Goal: Book appointment/travel/reservation

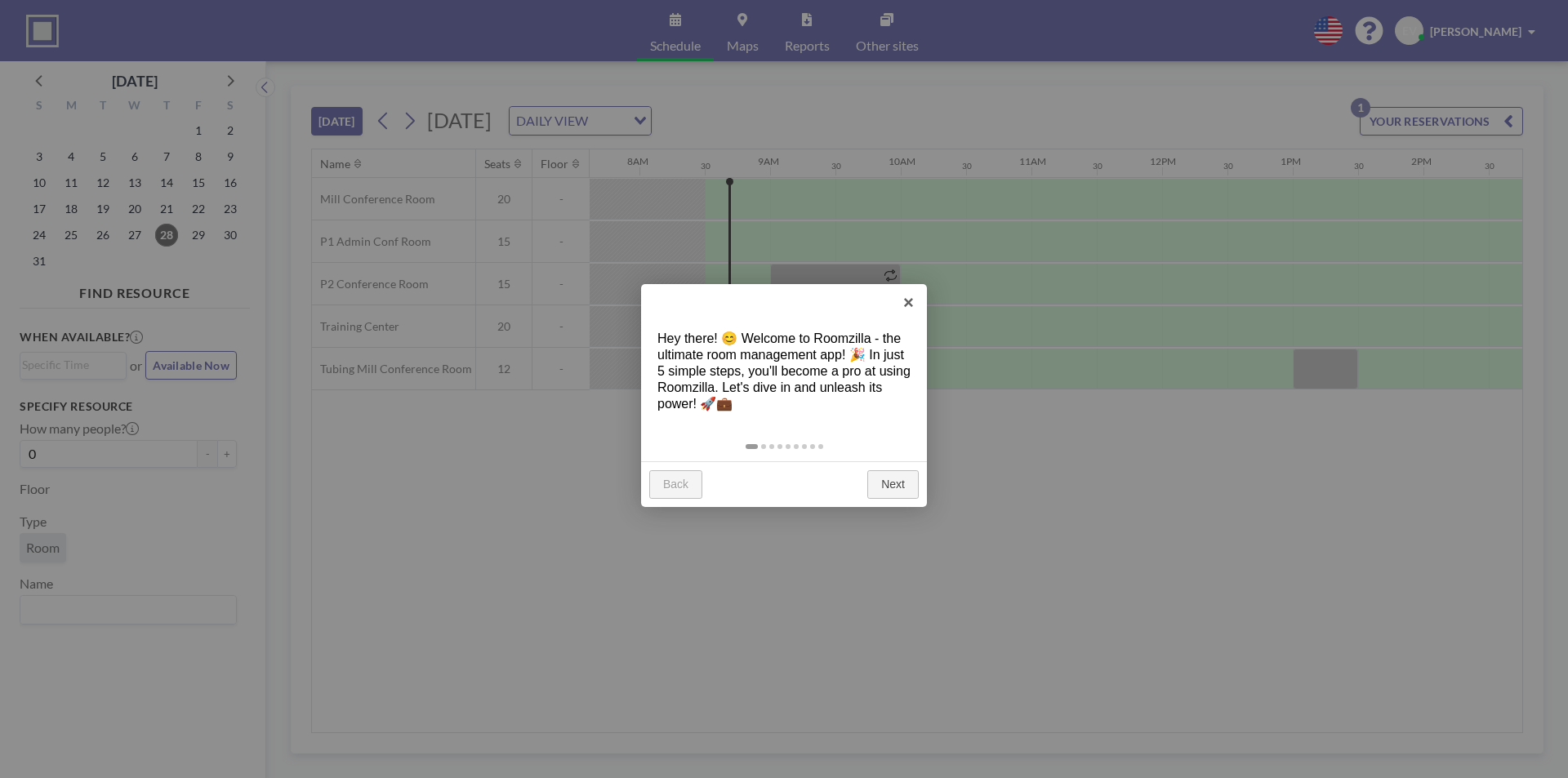
scroll to position [0, 1045]
click at [906, 301] on link "×" at bounding box center [908, 302] width 37 height 37
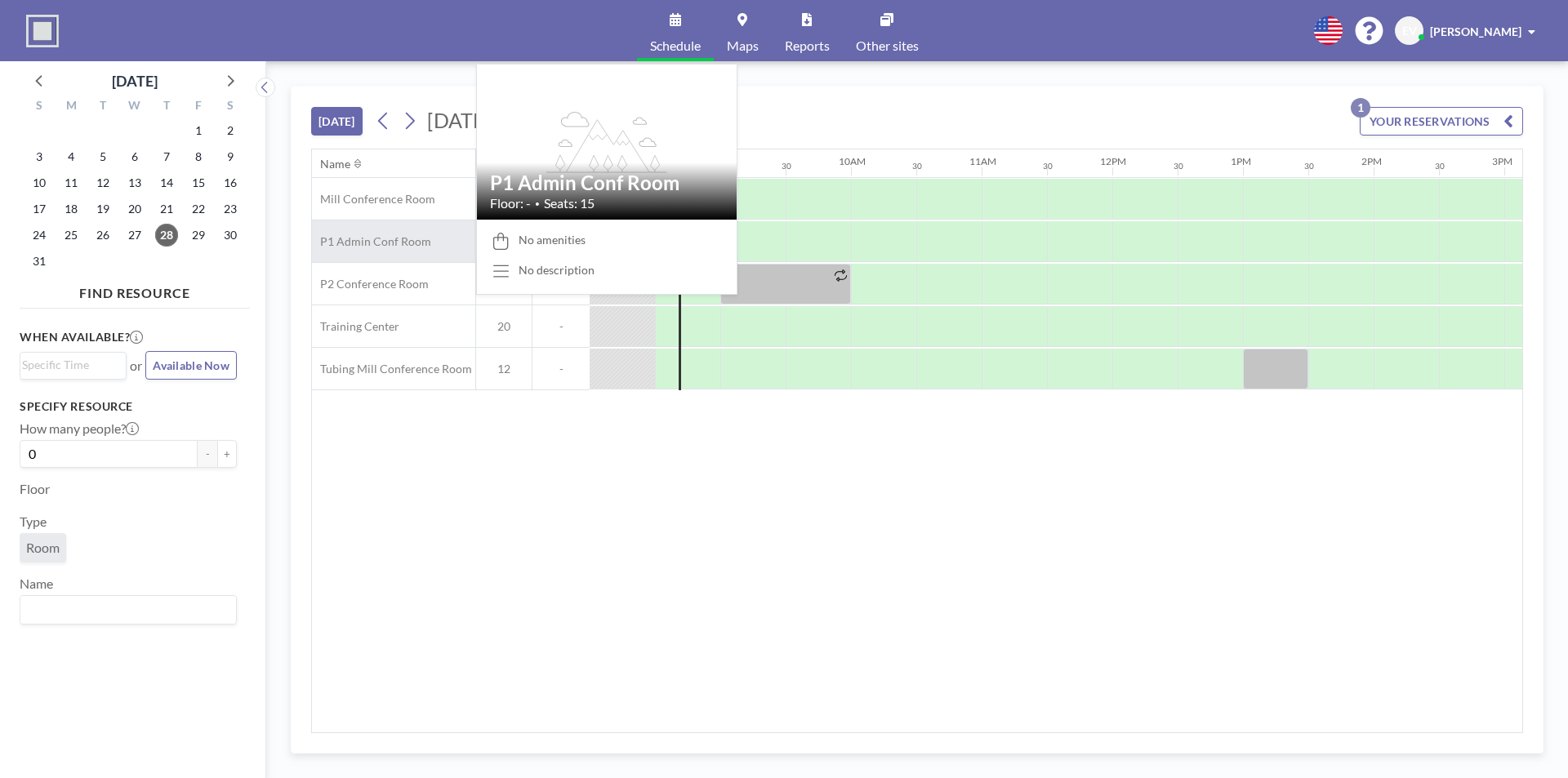
click at [401, 245] on span "P1 Admin Conf Room" at bounding box center [371, 241] width 119 height 14
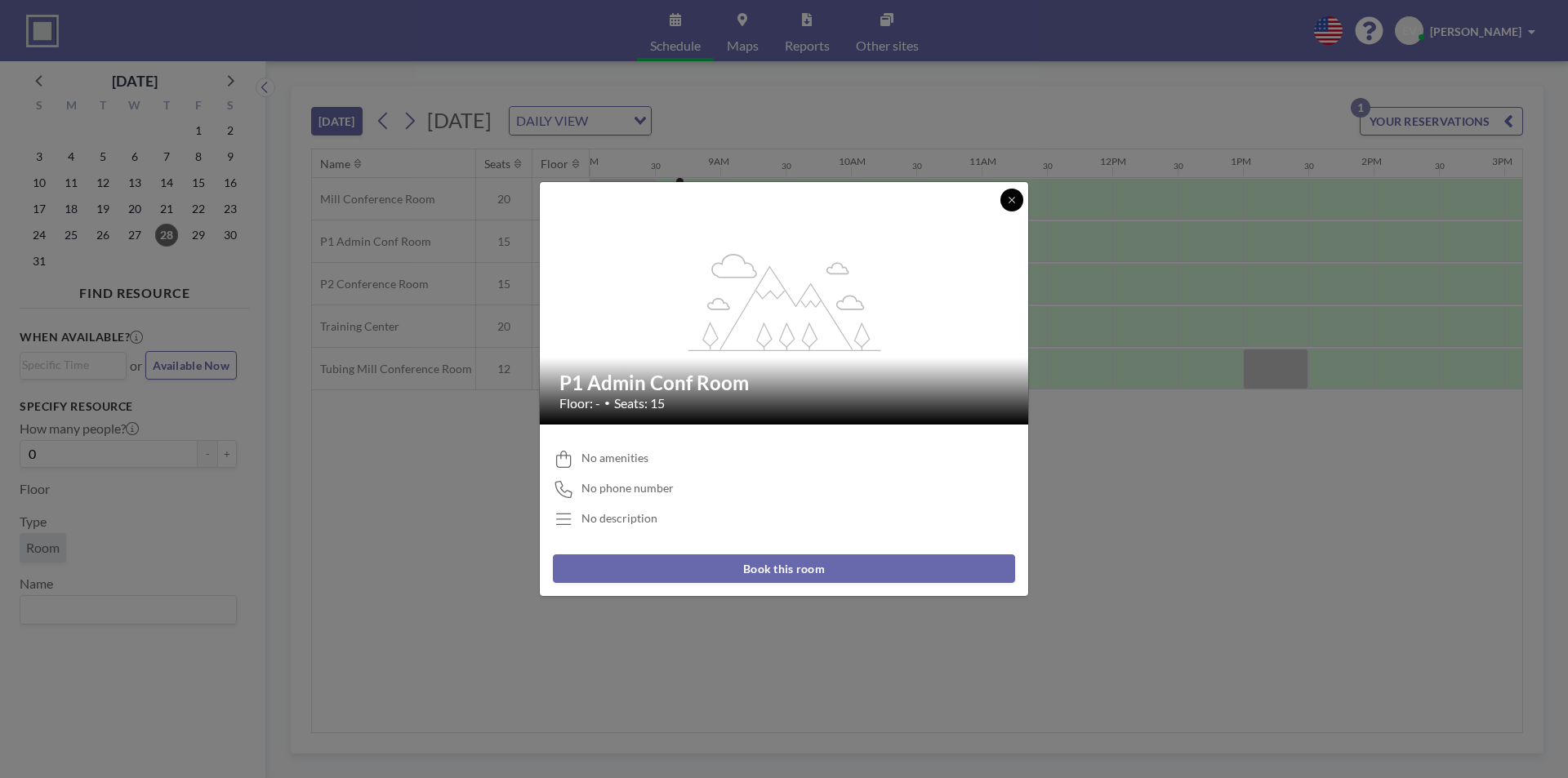
click at [1006, 197] on icon at bounding box center [1011, 199] width 10 height 9
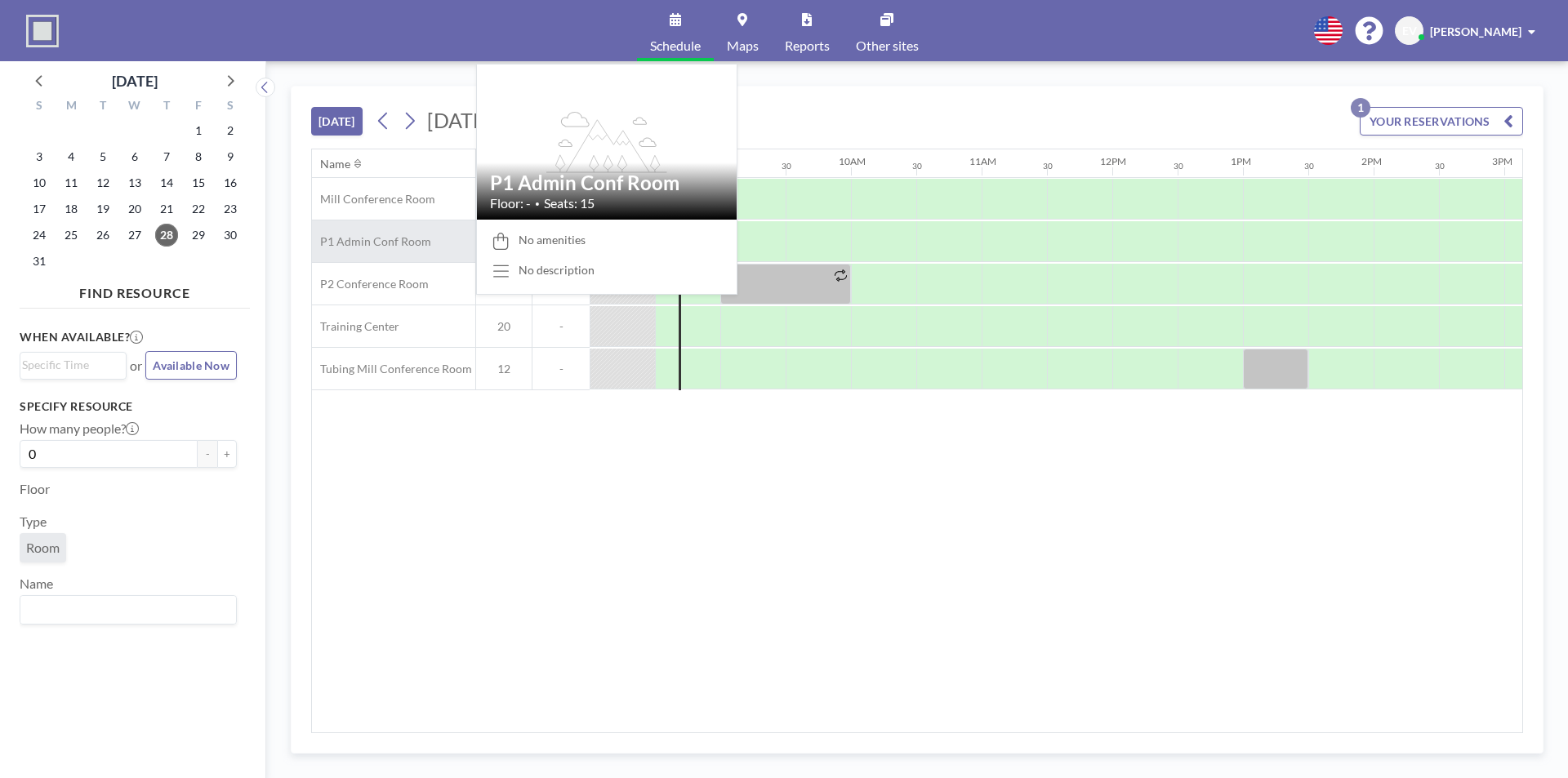
click at [392, 236] on span "P1 Admin Conf Room" at bounding box center [371, 241] width 119 height 14
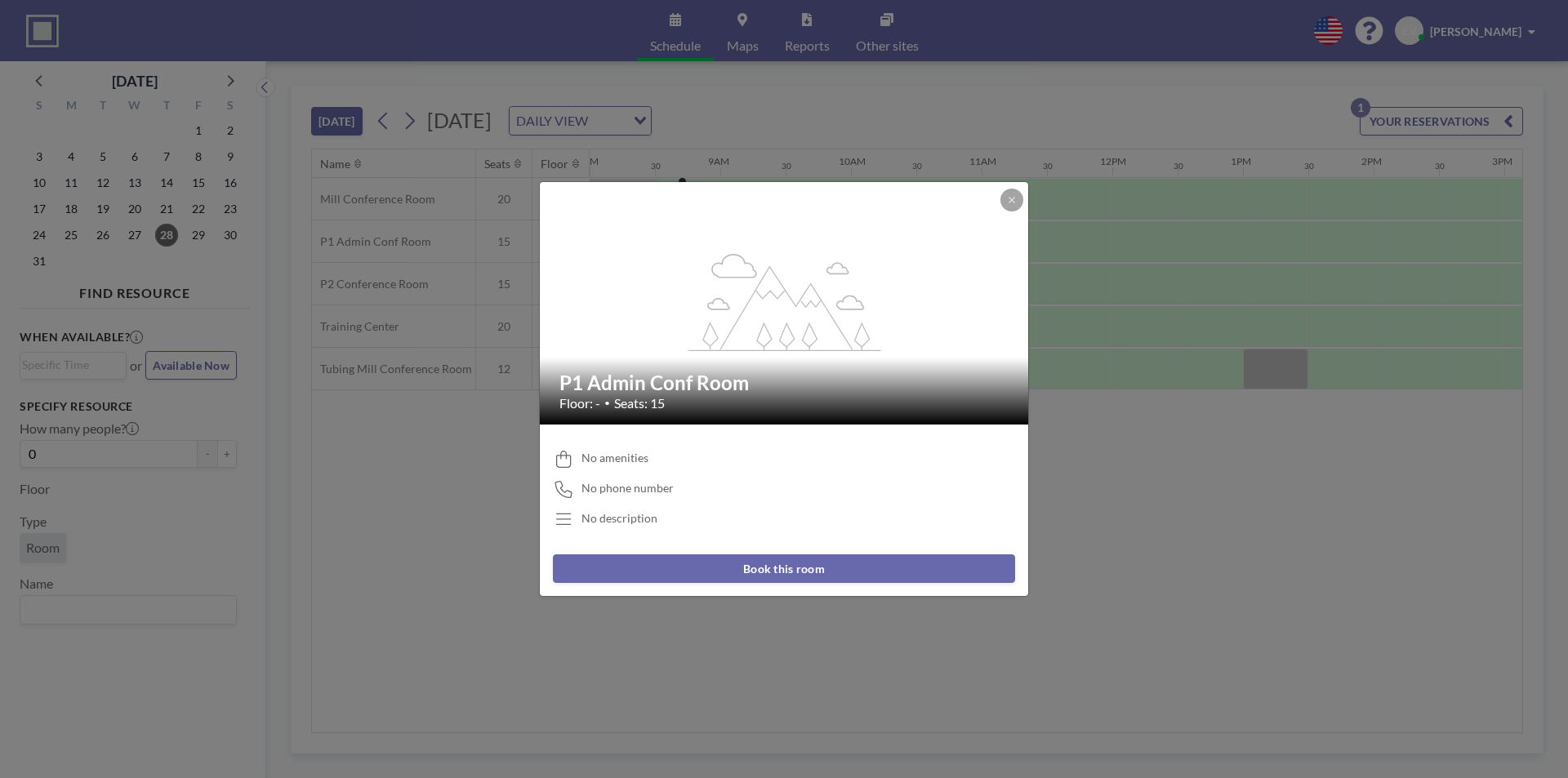
click at [755, 563] on button "Book this room" at bounding box center [784, 568] width 462 height 28
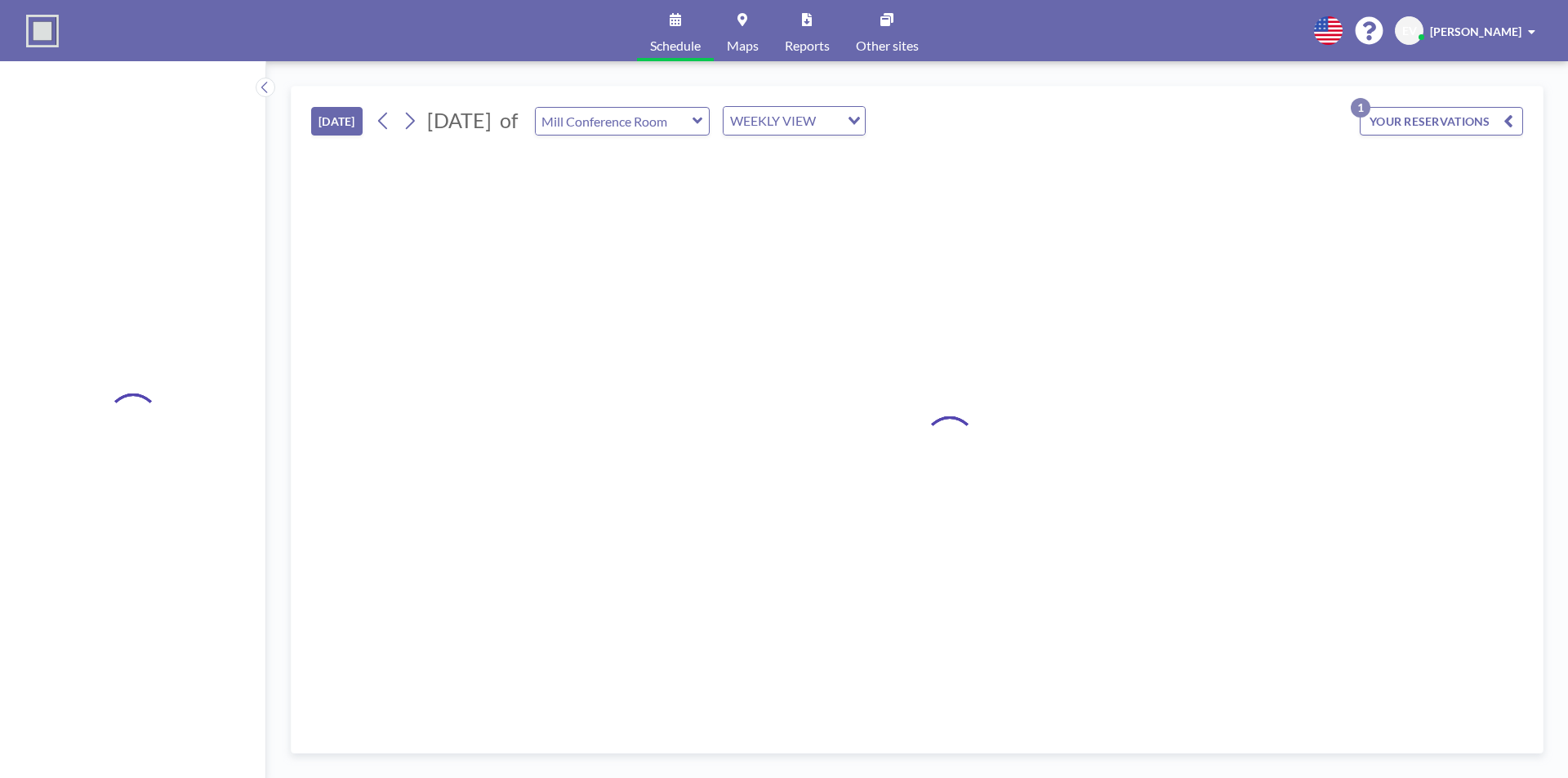
type input "P1 Admin Conf Room"
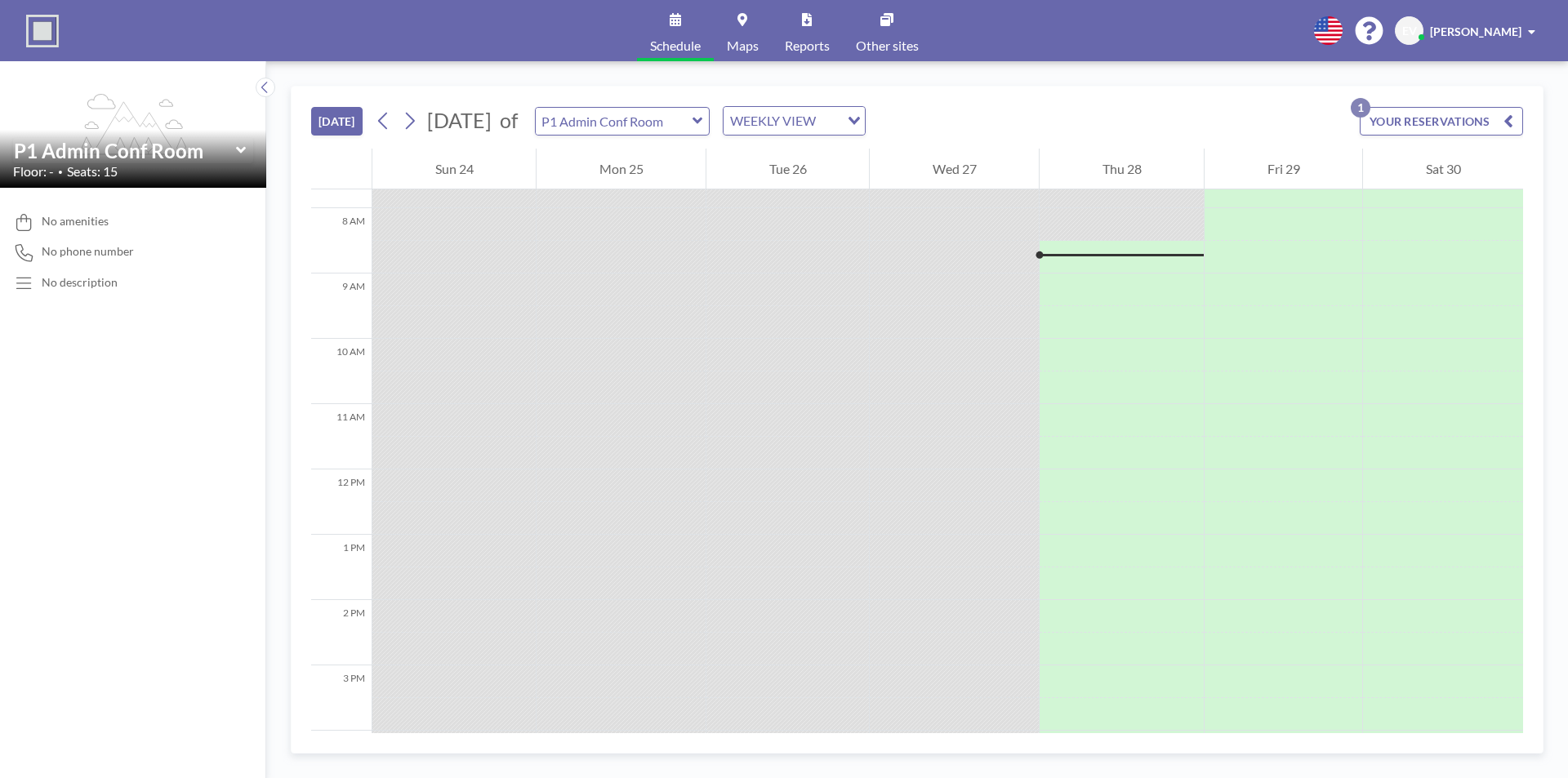
scroll to position [522, 0]
click at [676, 40] on span "Schedule" at bounding box center [675, 46] width 50 height 13
click at [672, 34] on link "Schedule" at bounding box center [675, 30] width 77 height 61
click at [351, 124] on button "[DATE]" at bounding box center [336, 122] width 51 height 28
click at [693, 121] on input "text" at bounding box center [614, 121] width 157 height 27
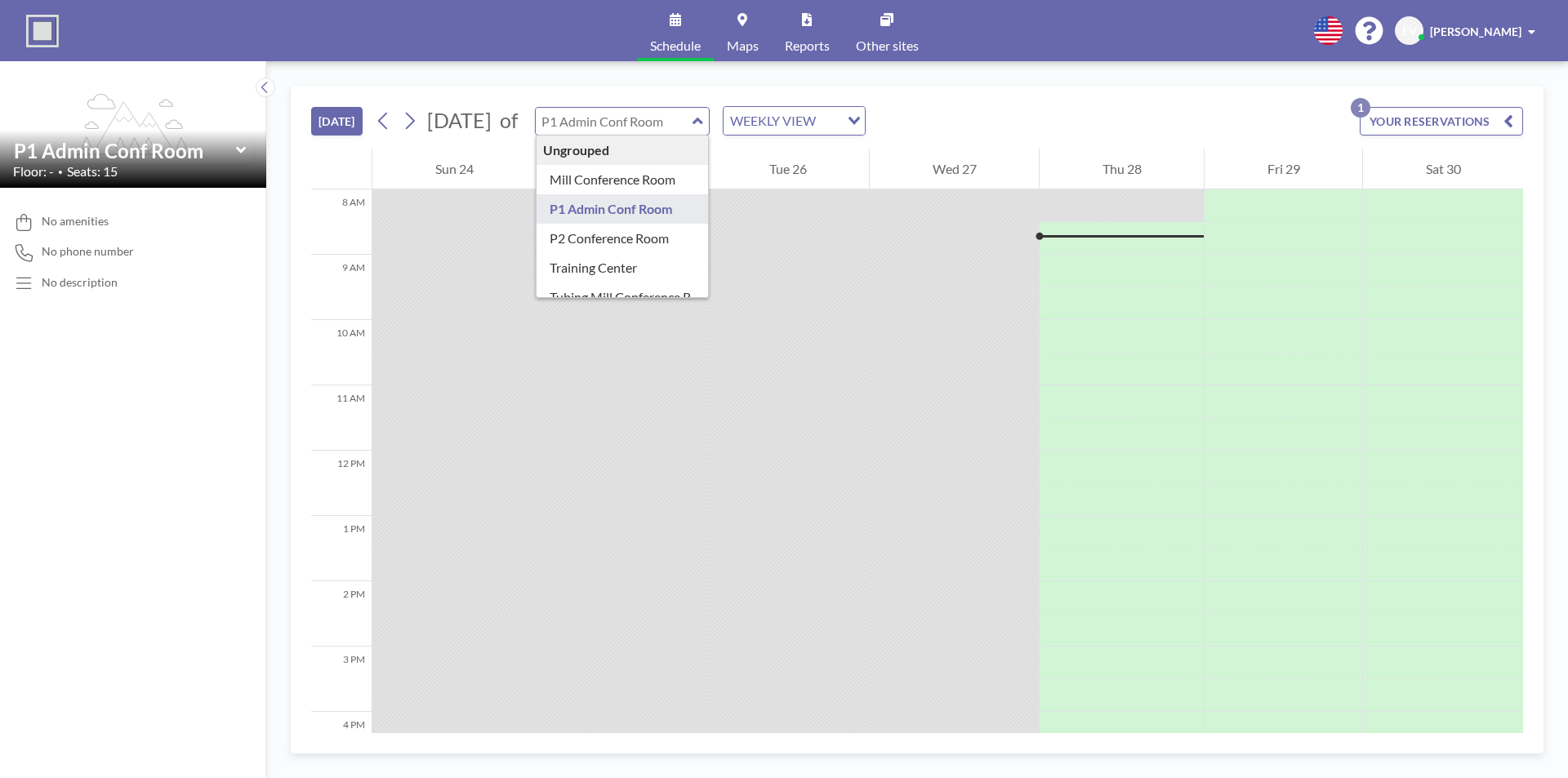
type input "P1 Admin Conf Room"
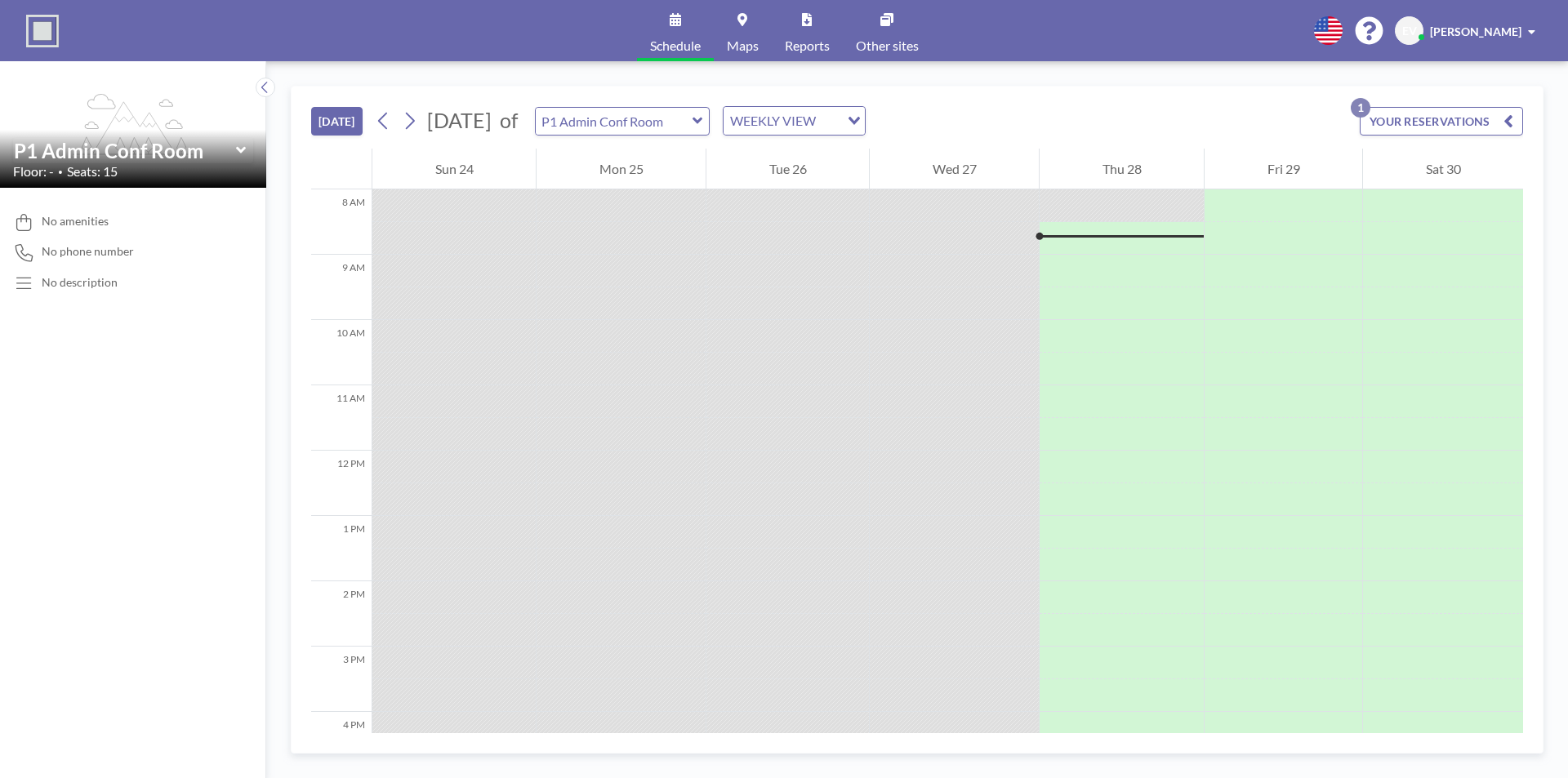
click at [667, 30] on link "Schedule" at bounding box center [675, 30] width 77 height 61
click at [1068, 636] on div at bounding box center [1121, 630] width 164 height 32
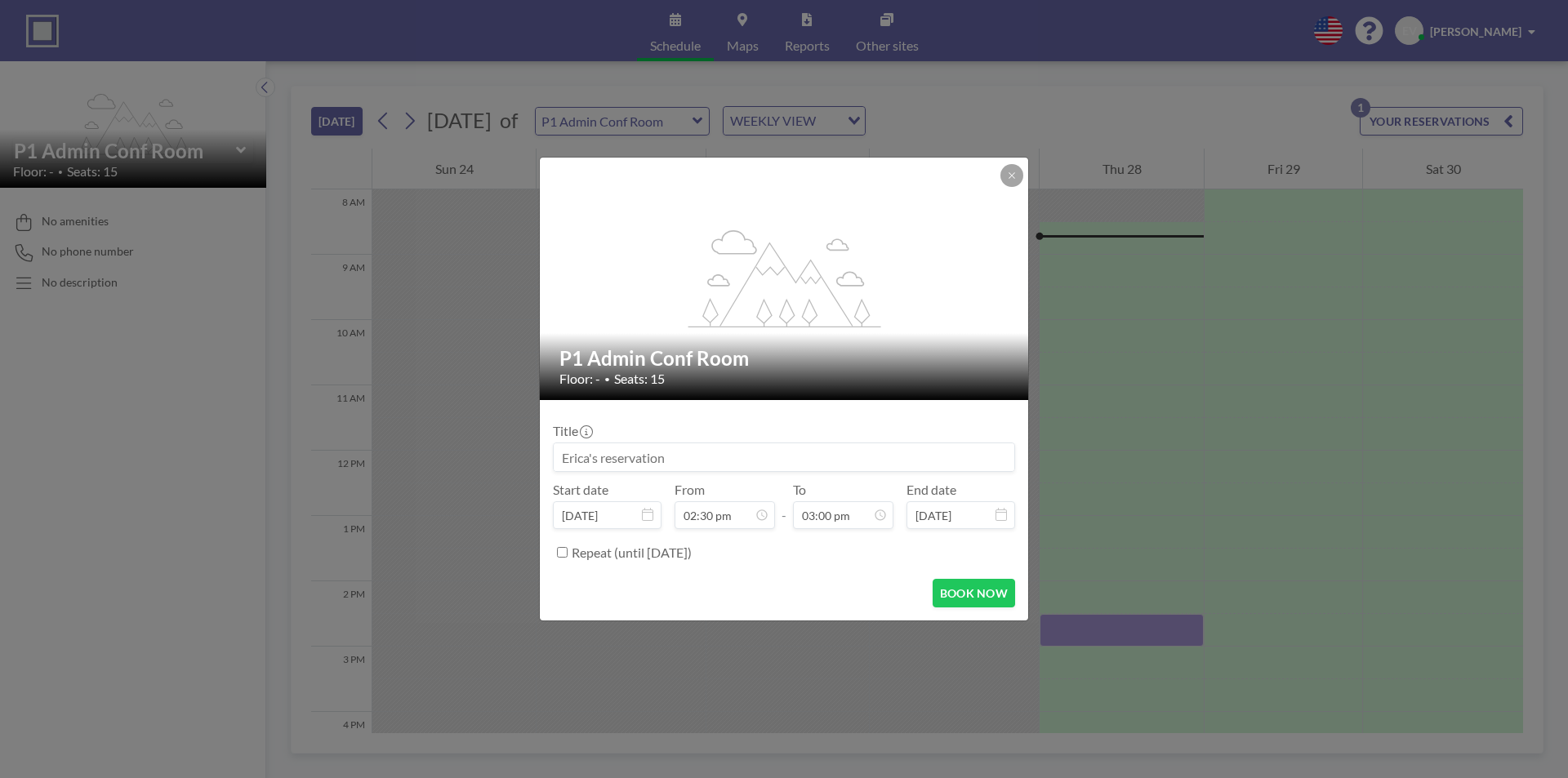
click at [1068, 636] on div "flex-grow: 1.2; P1 Admin Conf Room Floor: - • Seats: 15 Title Start date [DATE]…" at bounding box center [784, 389] width 1568 height 778
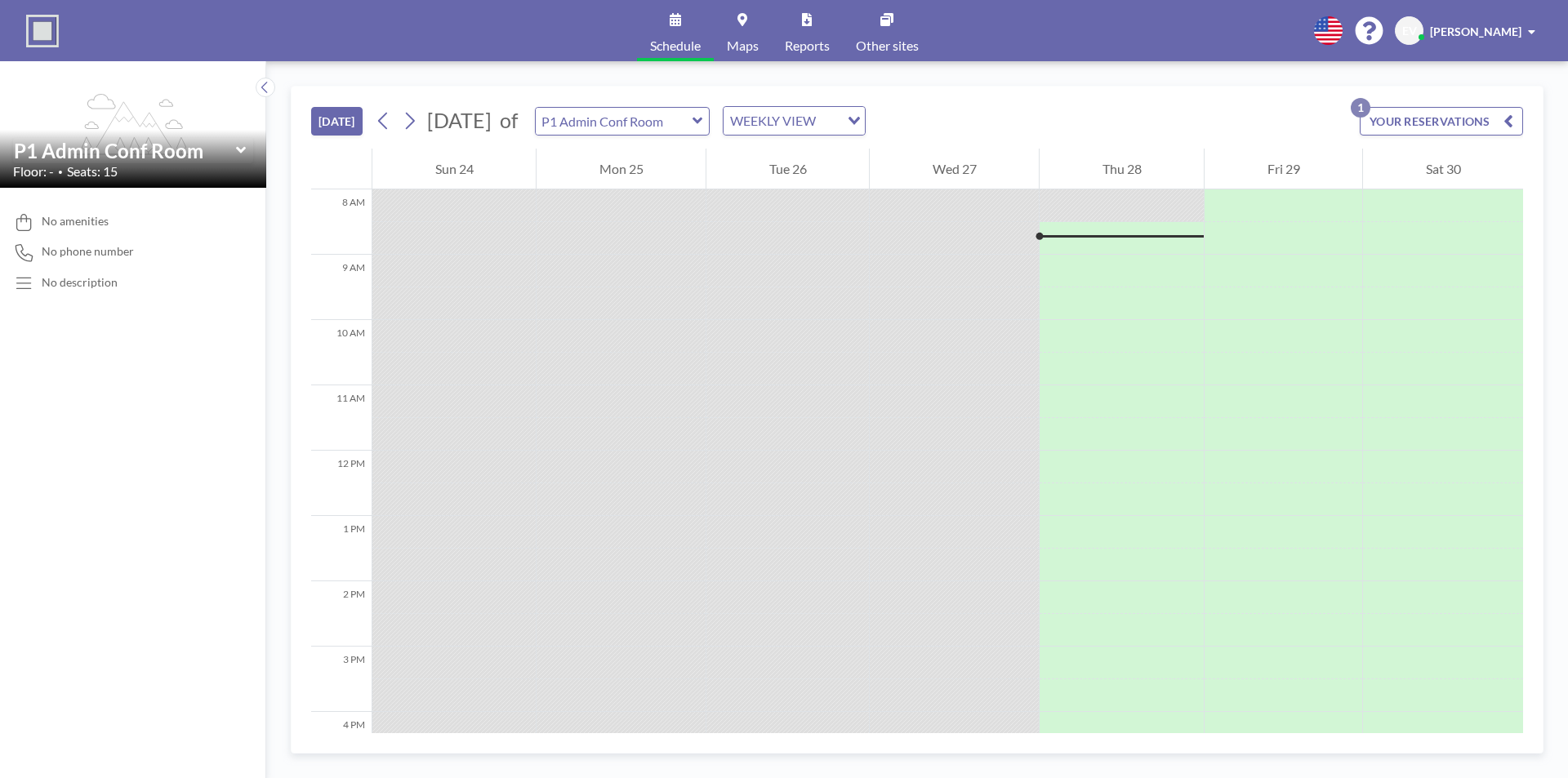
click at [1068, 636] on div at bounding box center [1121, 630] width 164 height 32
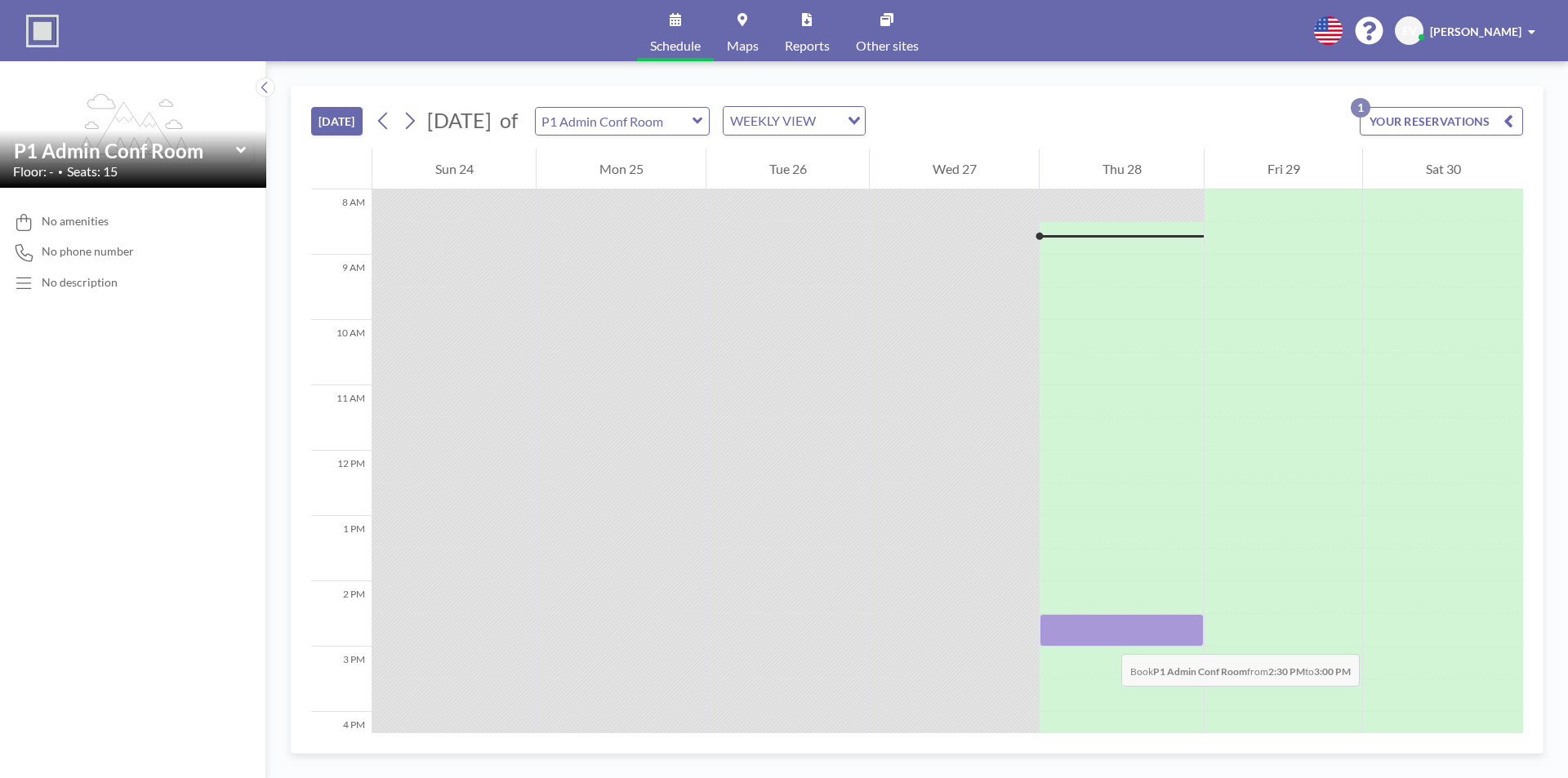
click at [1105, 637] on div at bounding box center [1121, 630] width 164 height 32
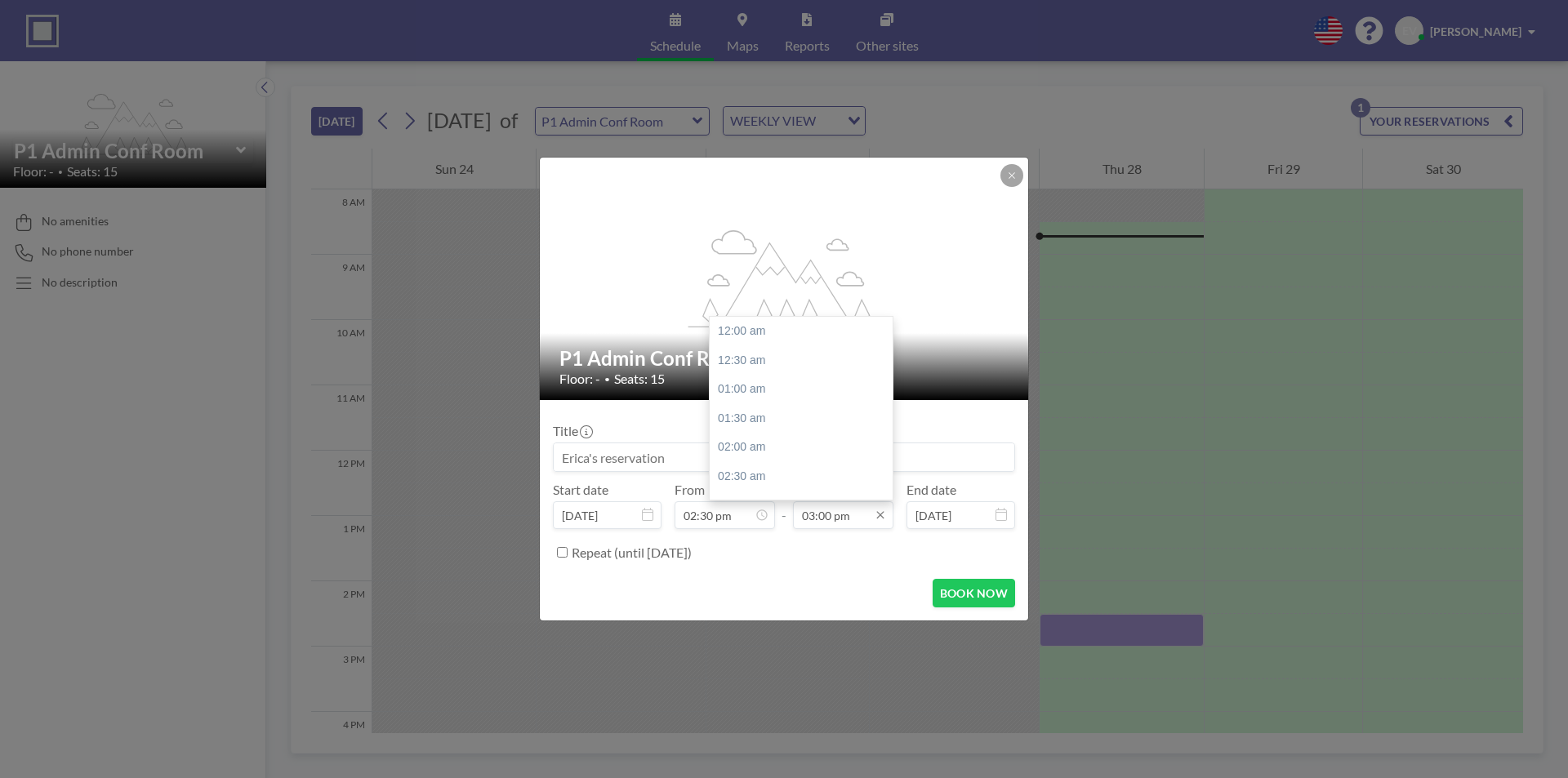
scroll to position [872, 0]
click at [879, 514] on icon at bounding box center [880, 516] width 8 height 8
click at [760, 359] on div "03:30 pm" at bounding box center [805, 359] width 191 height 29
type input "03:30 pm"
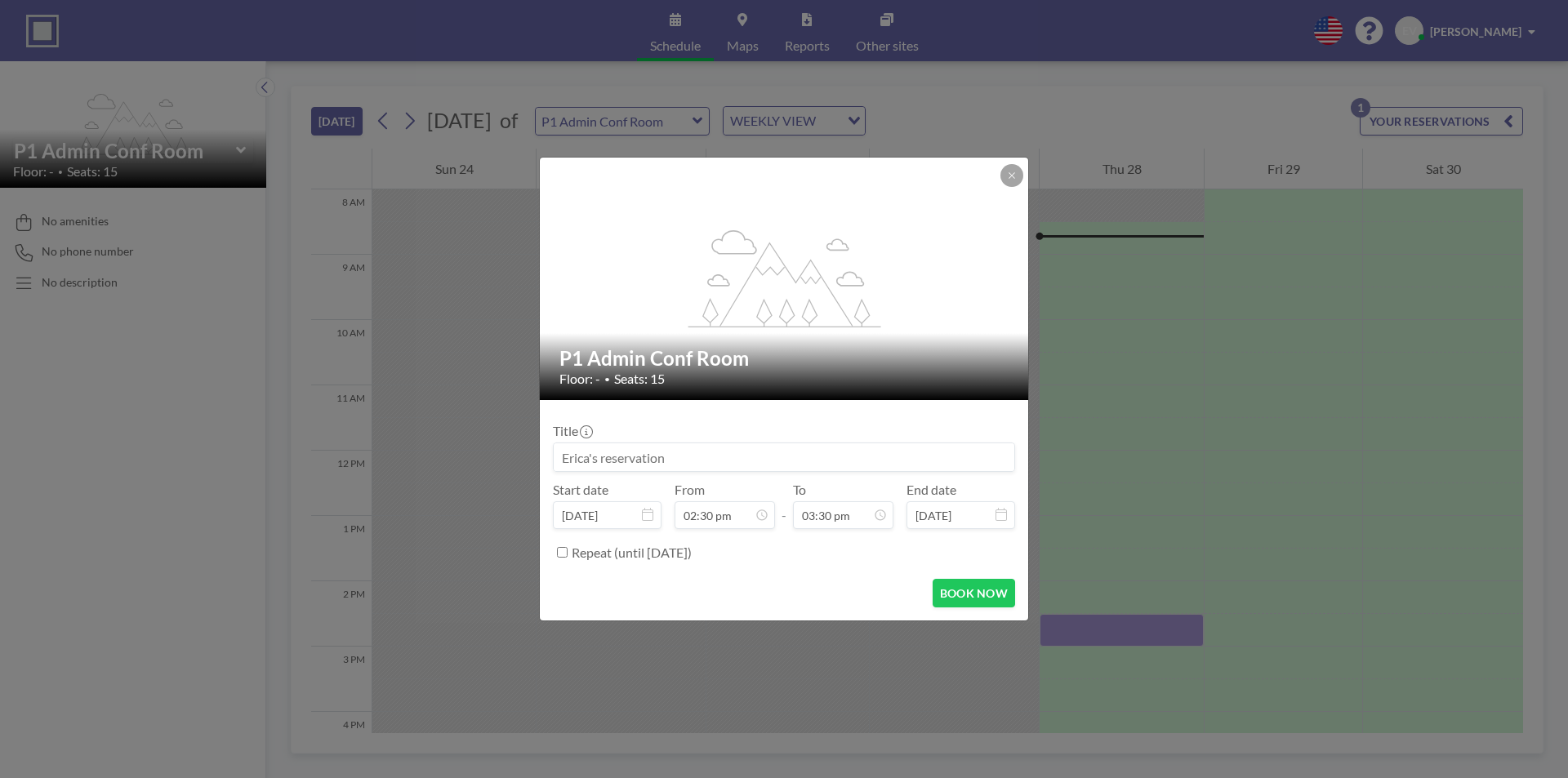
scroll to position [901, 0]
click at [620, 456] on input at bounding box center [784, 457] width 461 height 28
type input "E"
type input "HR Training"
click at [959, 588] on button "BOOK NOW" at bounding box center [973, 593] width 83 height 28
